Goal: Communication & Community: Answer question/provide support

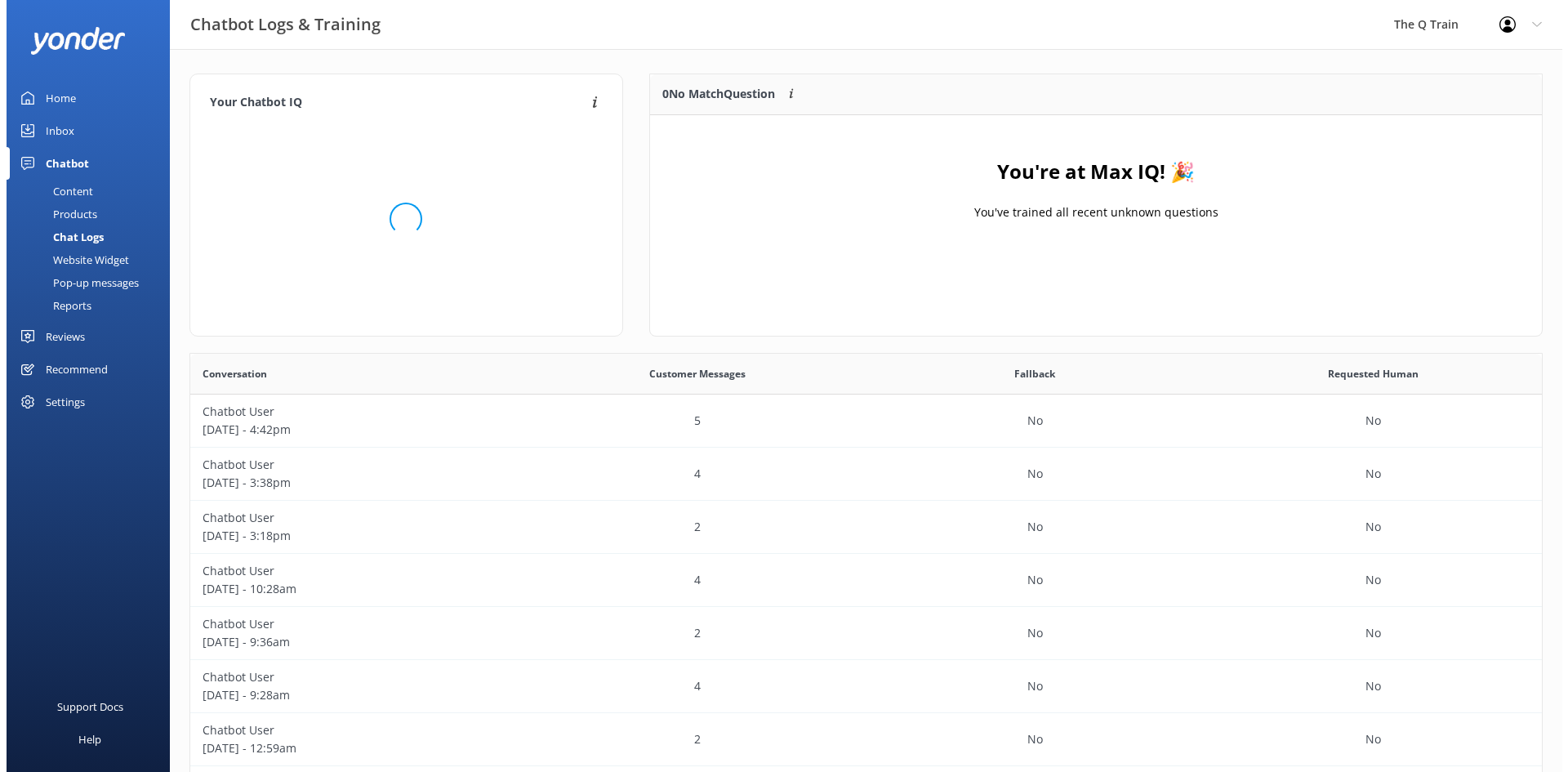
scroll to position [560, 1340]
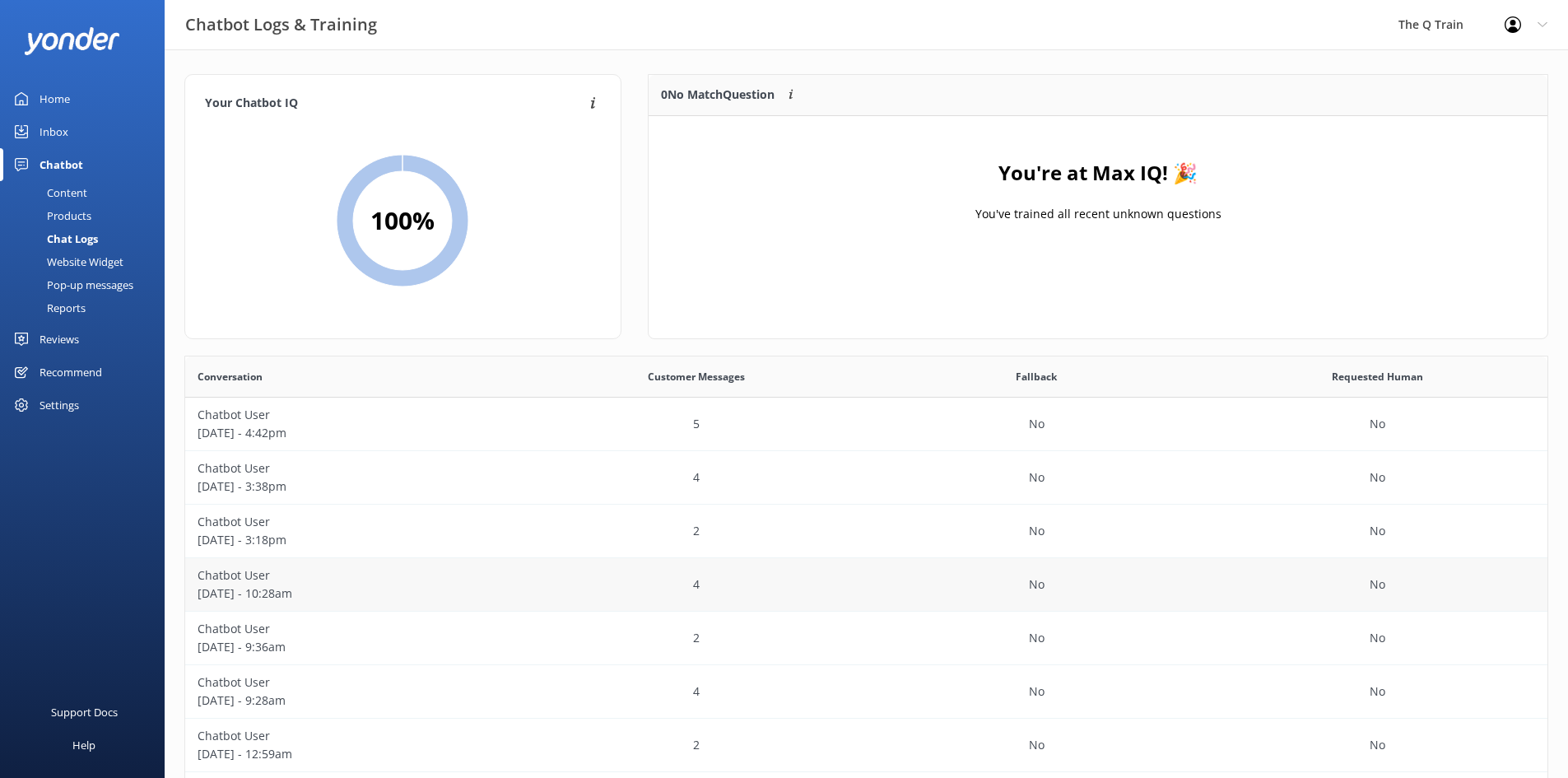
click at [284, 590] on p "[DATE] - 10:28am" at bounding box center [356, 593] width 316 height 18
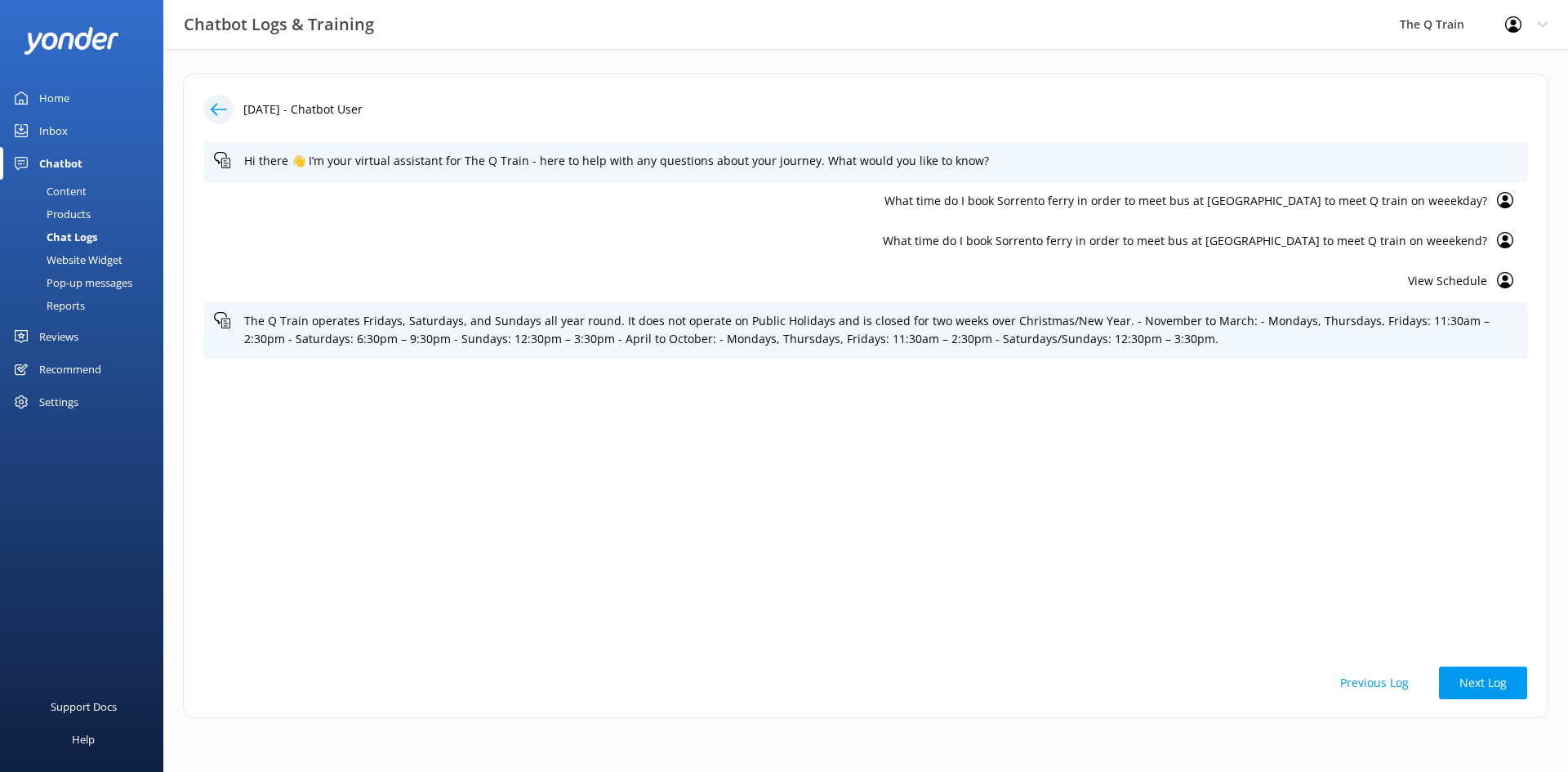
click at [67, 132] on div "Inbox" at bounding box center [54, 131] width 29 height 33
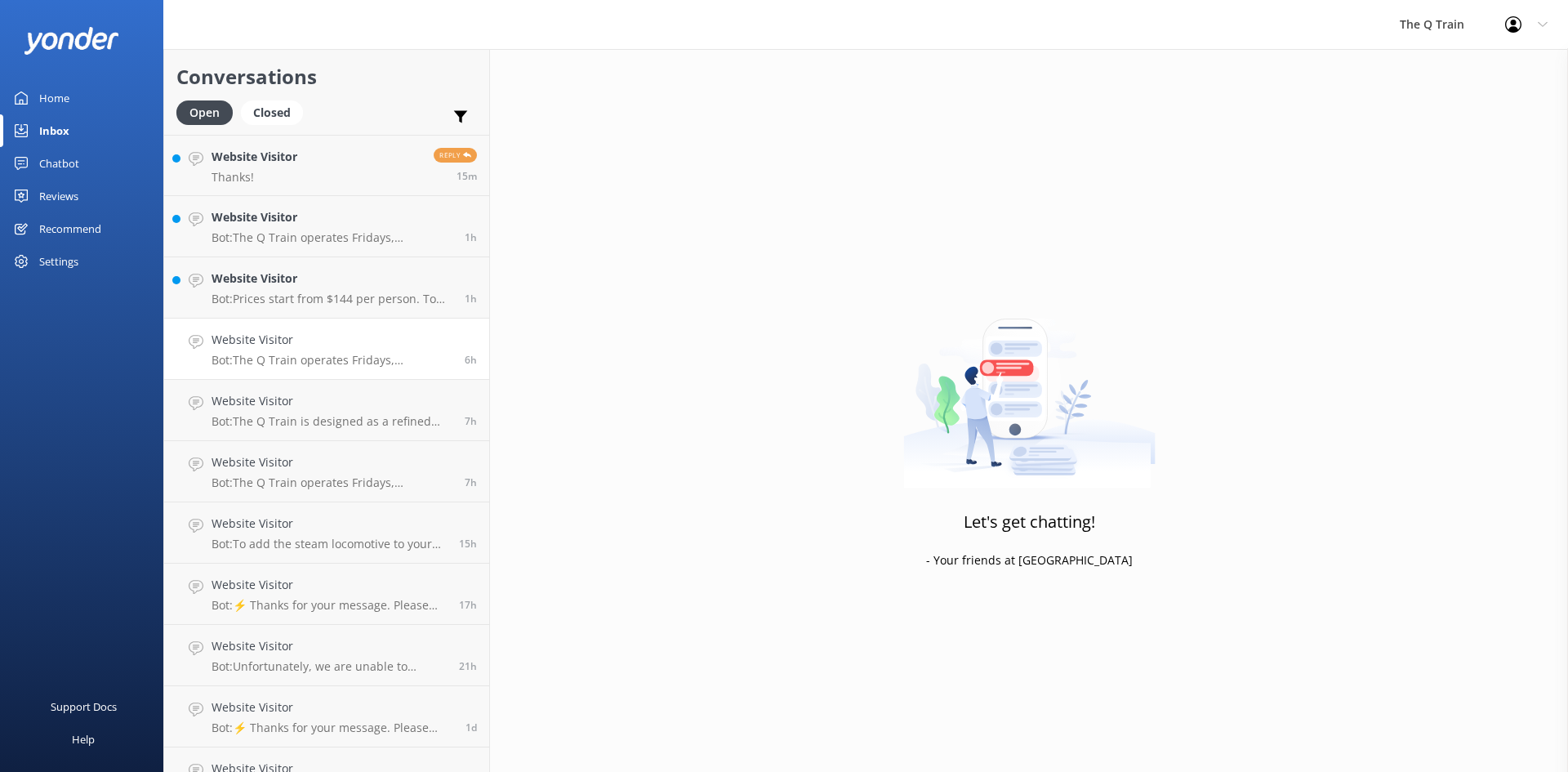
click at [321, 346] on h4 "Website Visitor" at bounding box center [332, 340] width 241 height 18
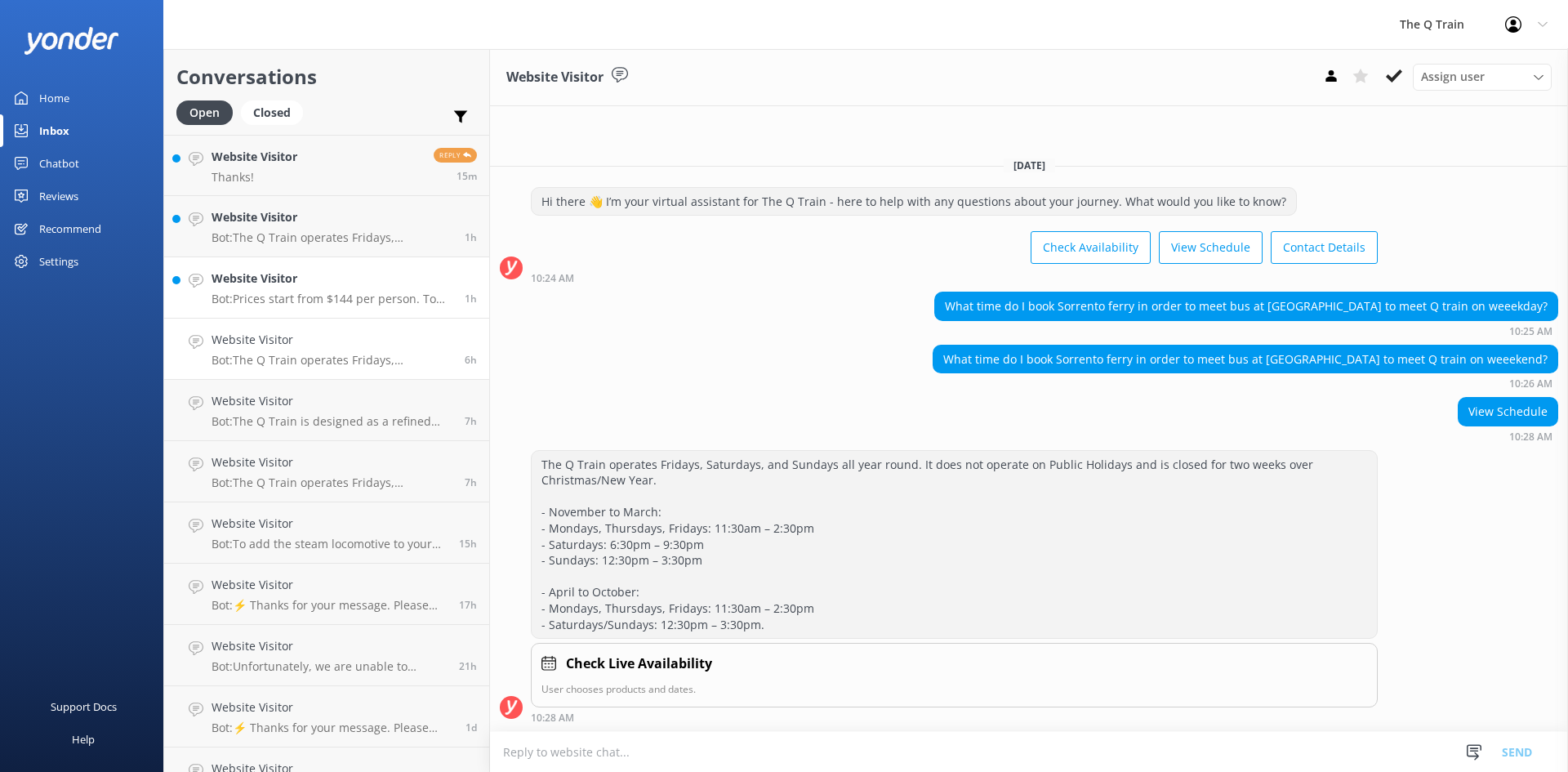
click at [339, 287] on h4 "Website Visitor" at bounding box center [332, 278] width 241 height 18
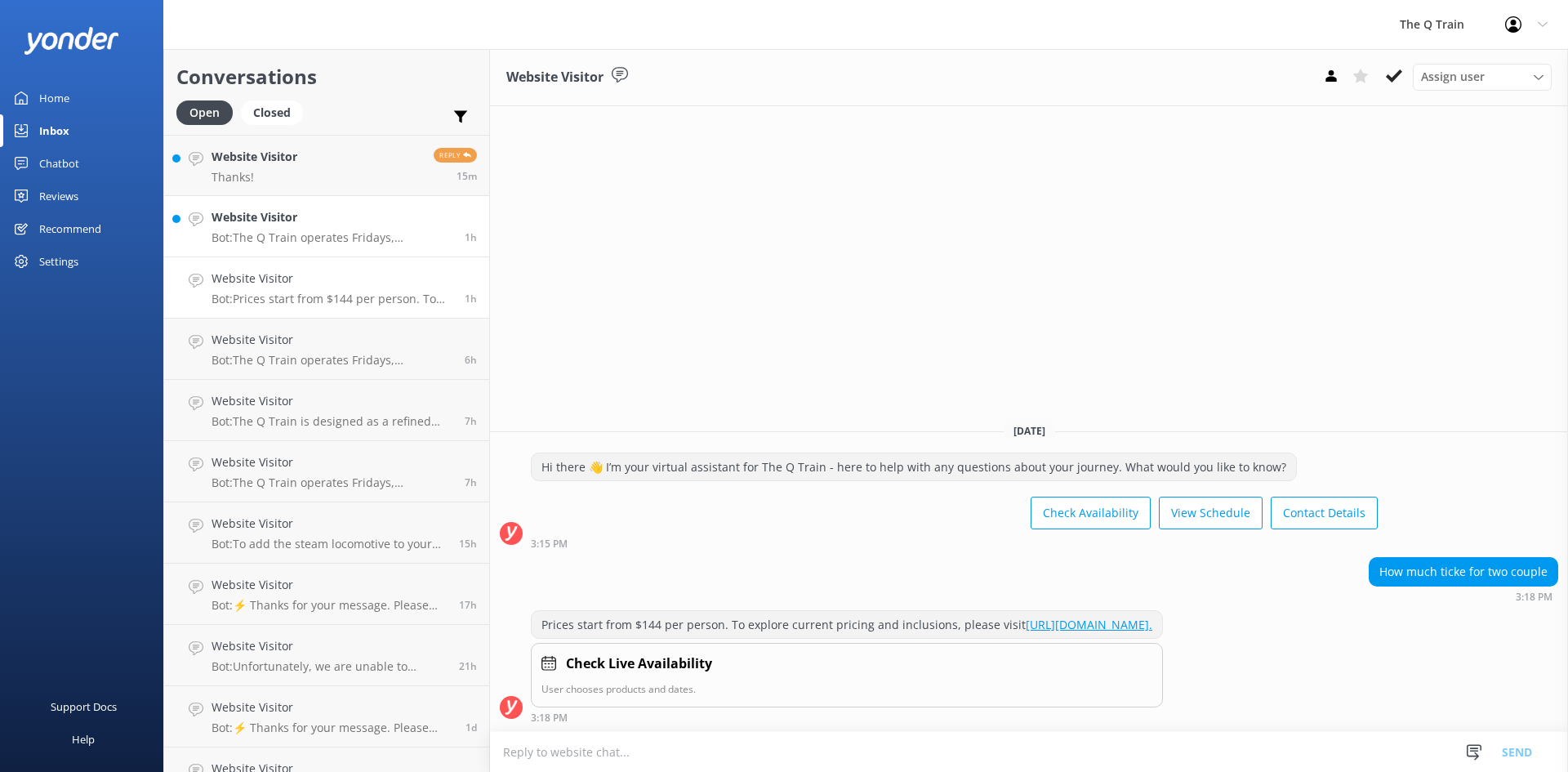
click at [325, 241] on p "Bot: The Q Train operates Fridays, Saturdays, and Sundays all year round, excep…" at bounding box center [332, 237] width 241 height 14
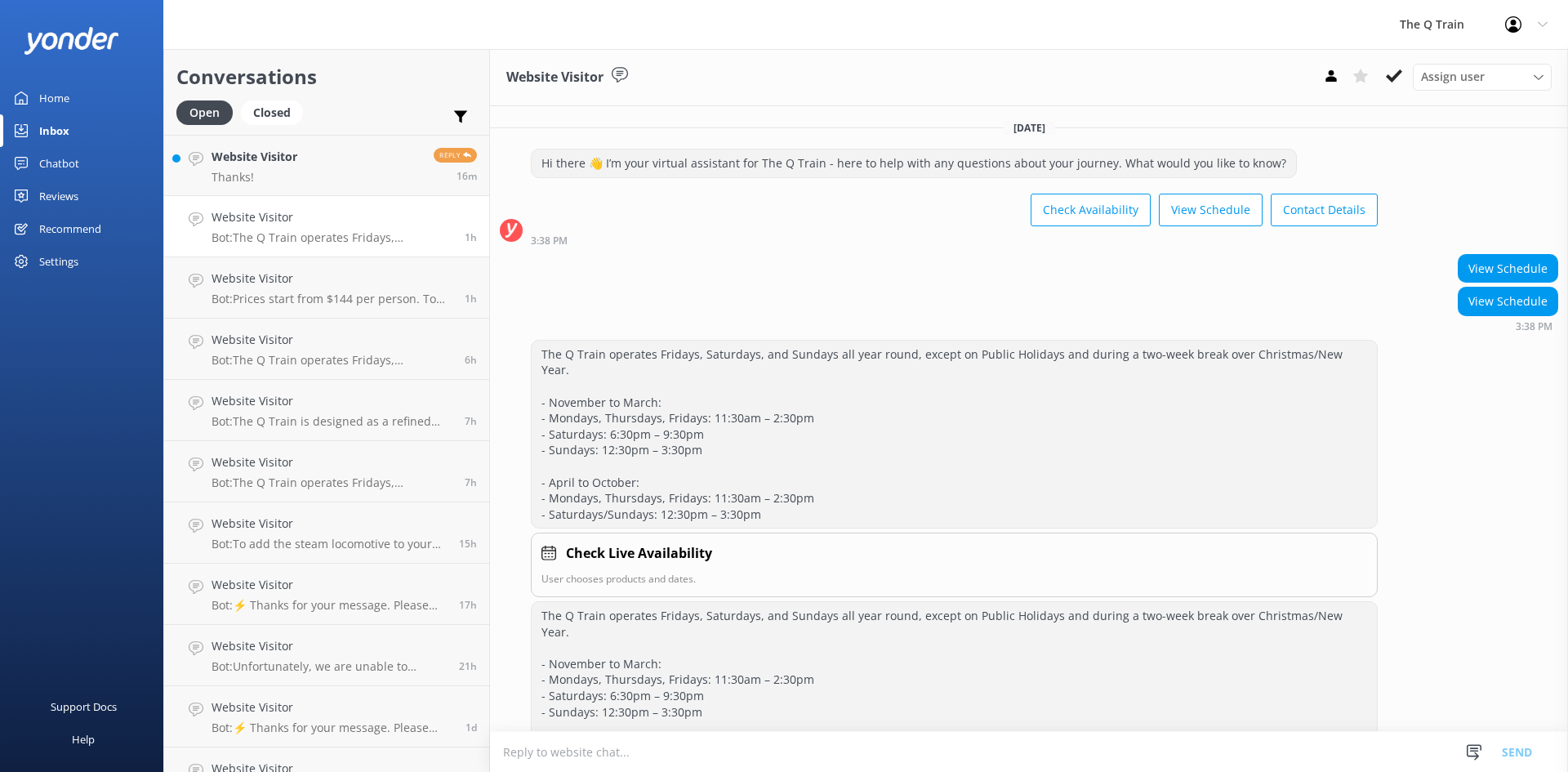
scroll to position [120, 0]
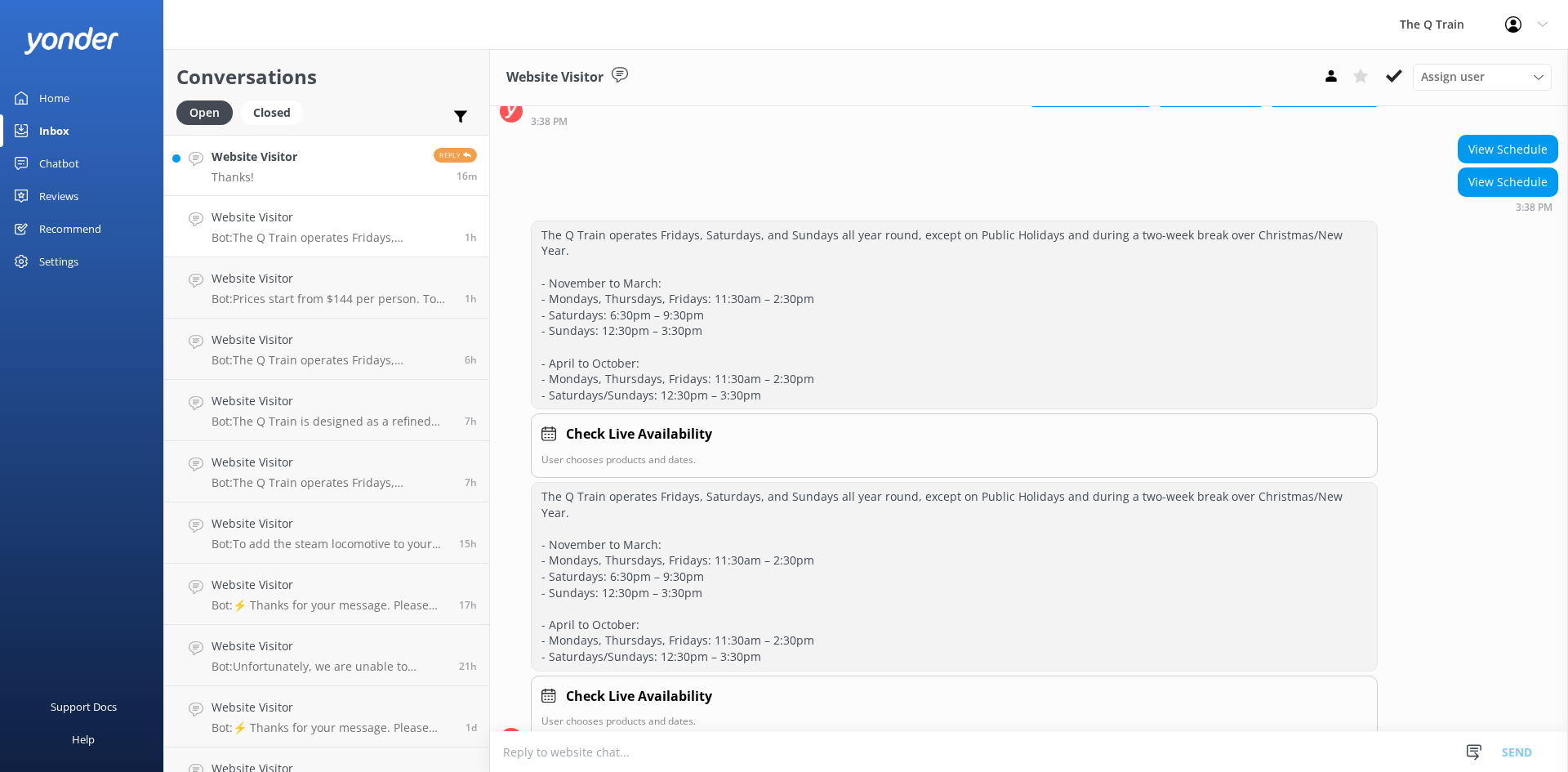
click at [293, 167] on div "Website Visitor Thanks!" at bounding box center [254, 165] width 86 height 35
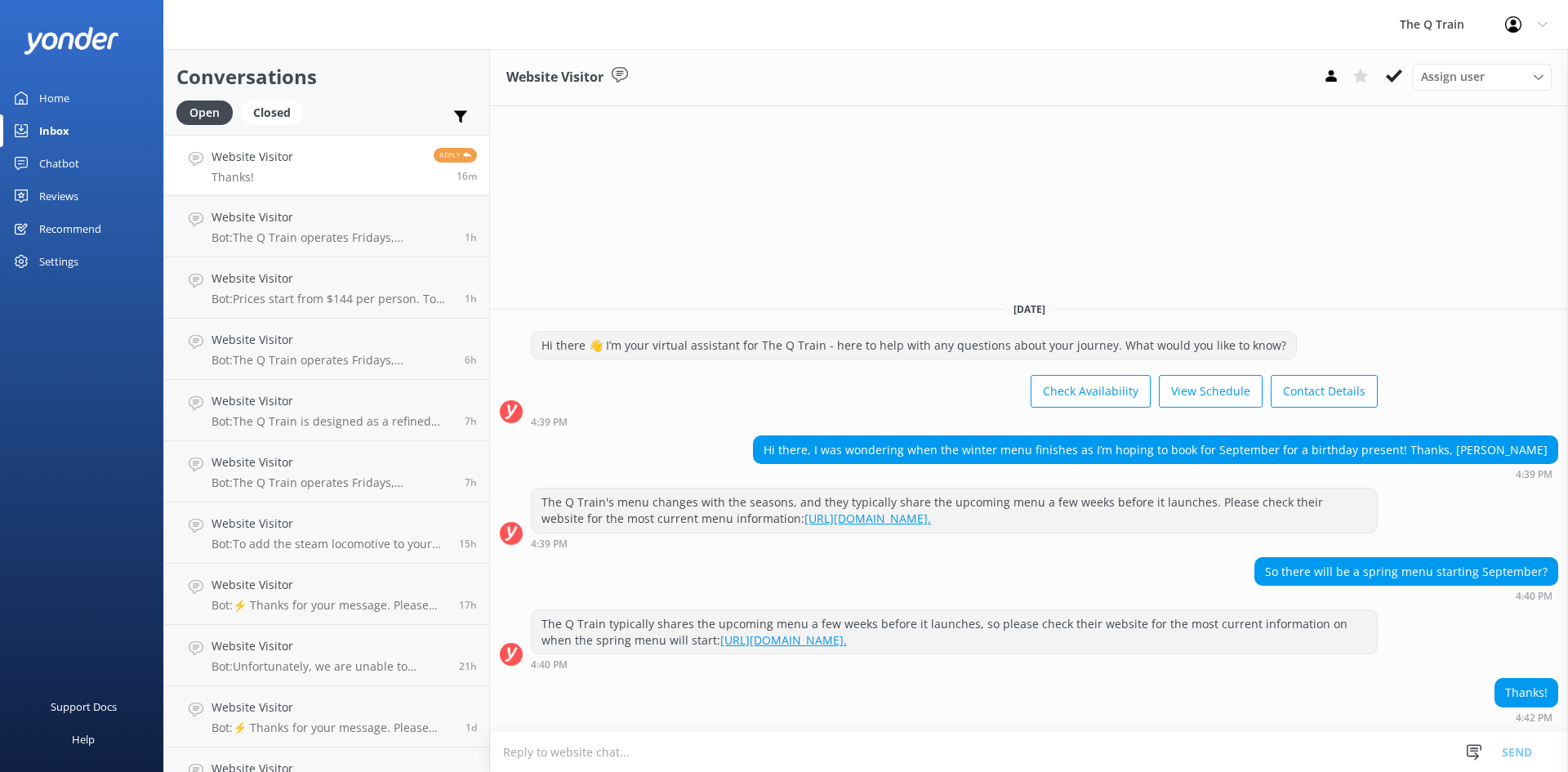
click at [56, 96] on div "Home" at bounding box center [55, 98] width 30 height 33
